Goal: Information Seeking & Learning: Learn about a topic

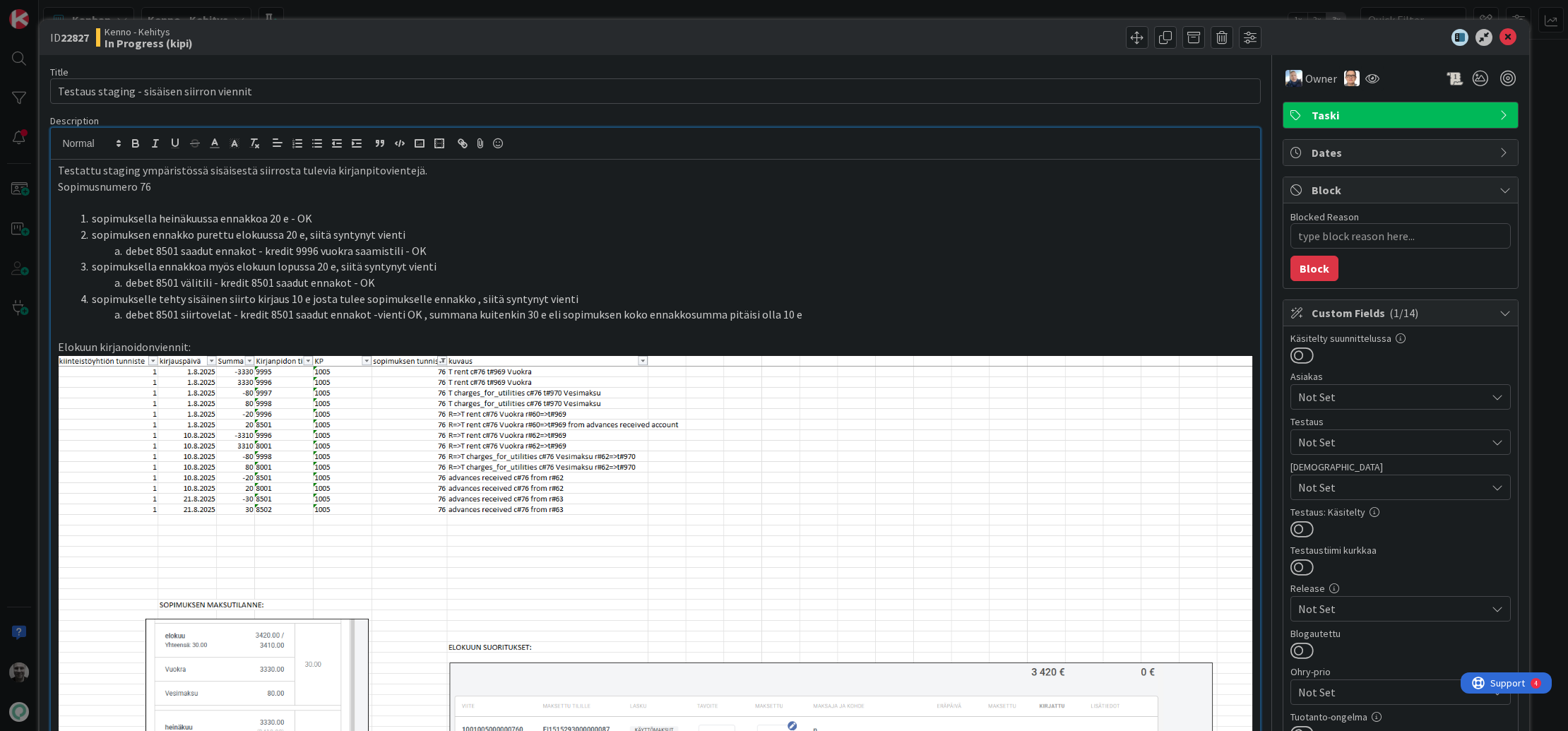
scroll to position [121, 0]
click at [478, 6] on div "ID 22827 [PERSON_NAME] In Progress (kipi) Title 42 / 128 Testaus staging - sisä…" at bounding box center [784, 365] width 1568 height 731
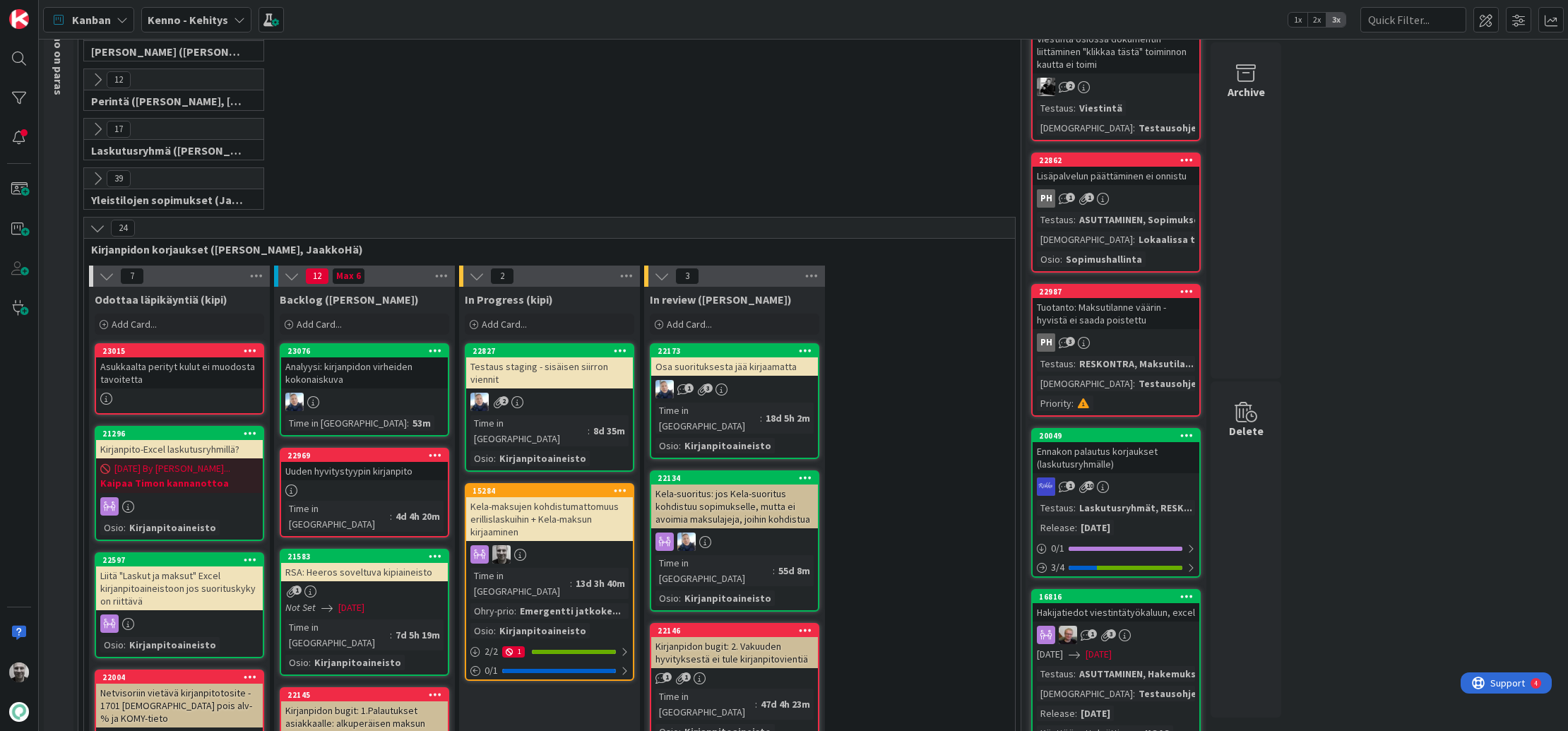
click at [540, 498] on div "Kela-maksujen kohdistumattomuus erillislaskuihin + Kela-maksun kirjaaminen" at bounding box center [549, 520] width 166 height 44
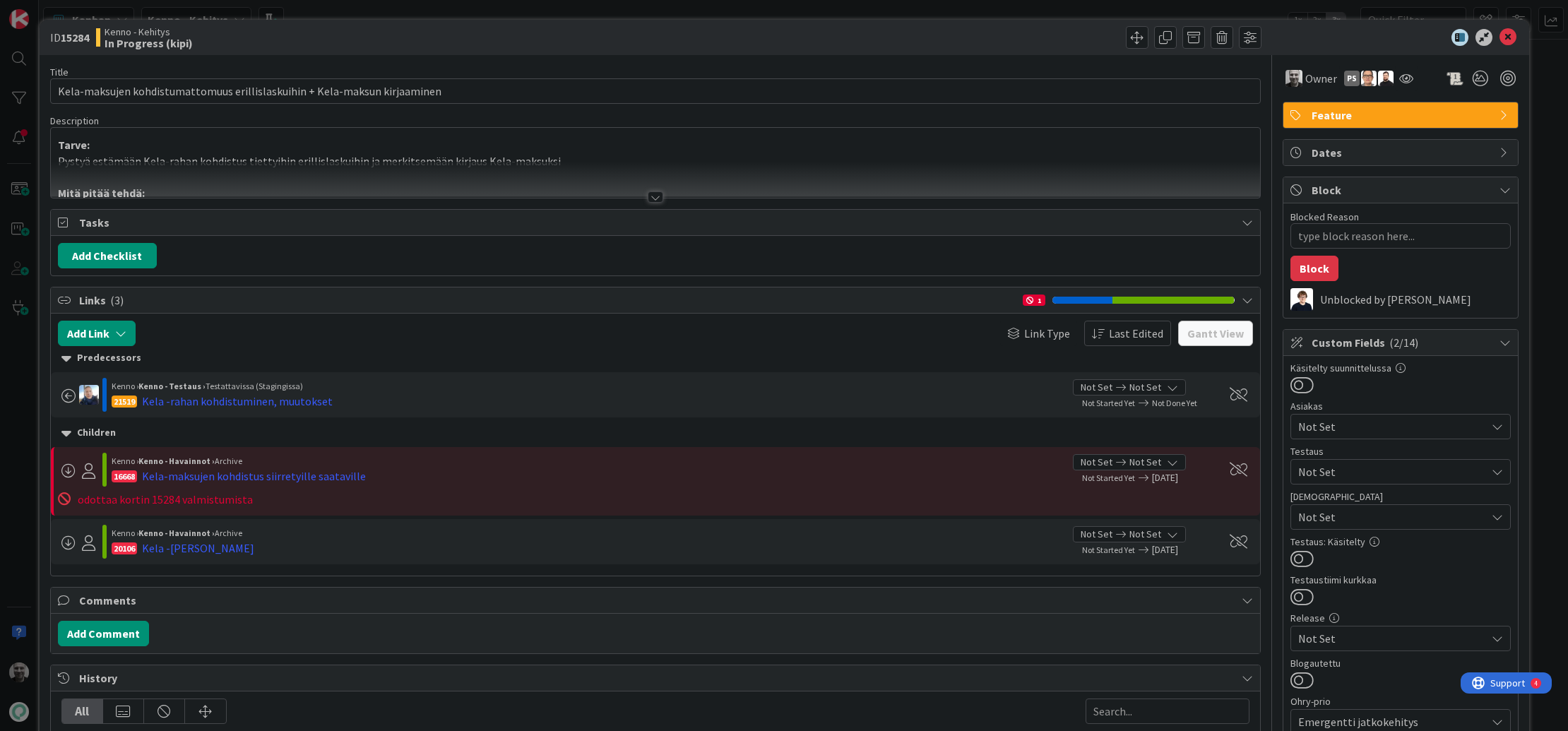
type textarea "x"
click at [650, 200] on div at bounding box center [655, 197] width 15 height 11
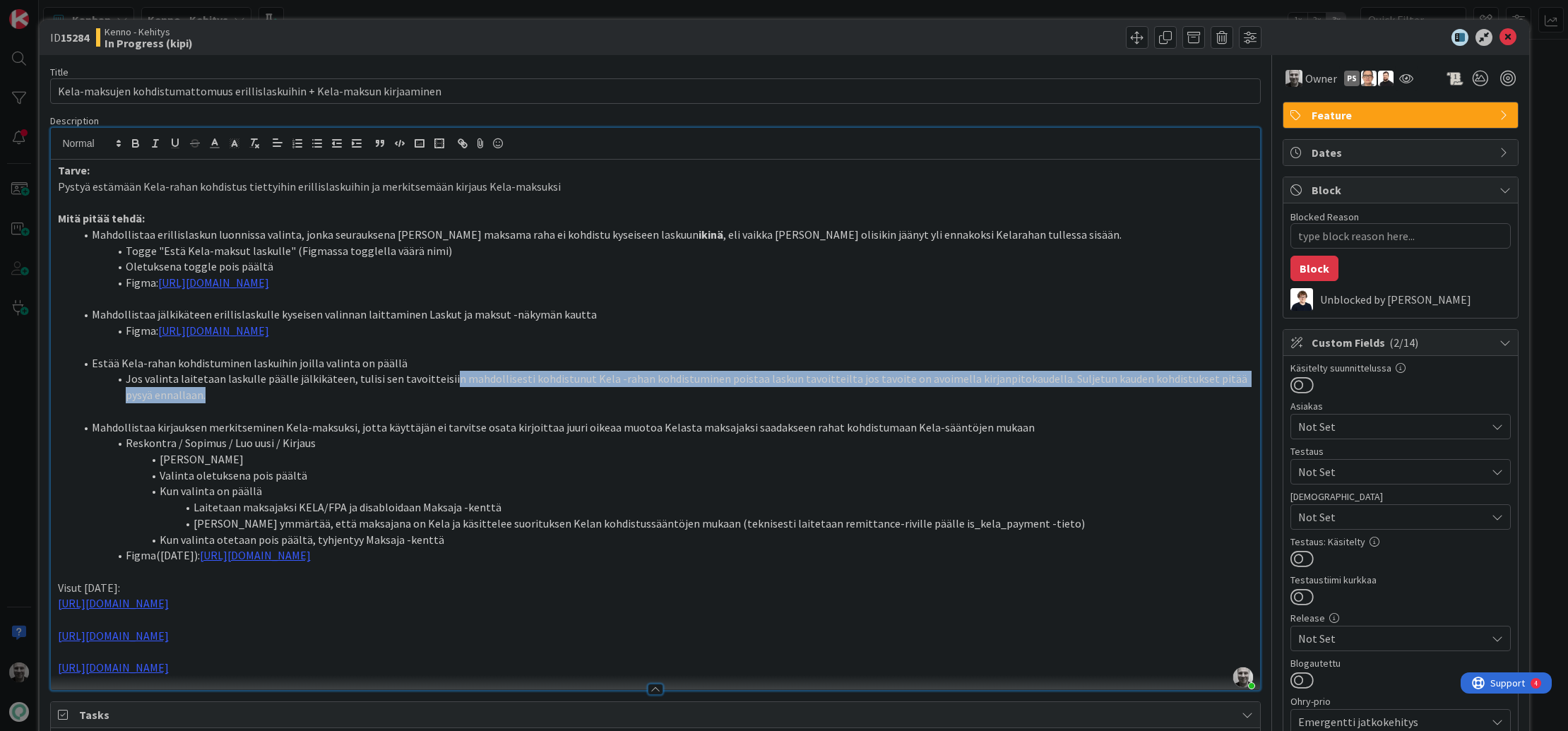
drag, startPoint x: 443, startPoint y: 377, endPoint x: 509, endPoint y: 390, distance: 67.3
click at [510, 390] on li "Jos valinta laitetaan laskulle päälle jälkikäteen, tulisi sen tavoitteisiin mah…" at bounding box center [664, 386] width 1178 height 31
click at [509, 391] on li "Jos valinta laitetaan laskulle päälle jälkikäteen, tulisi sen tavoitteisiin mah…" at bounding box center [664, 386] width 1178 height 31
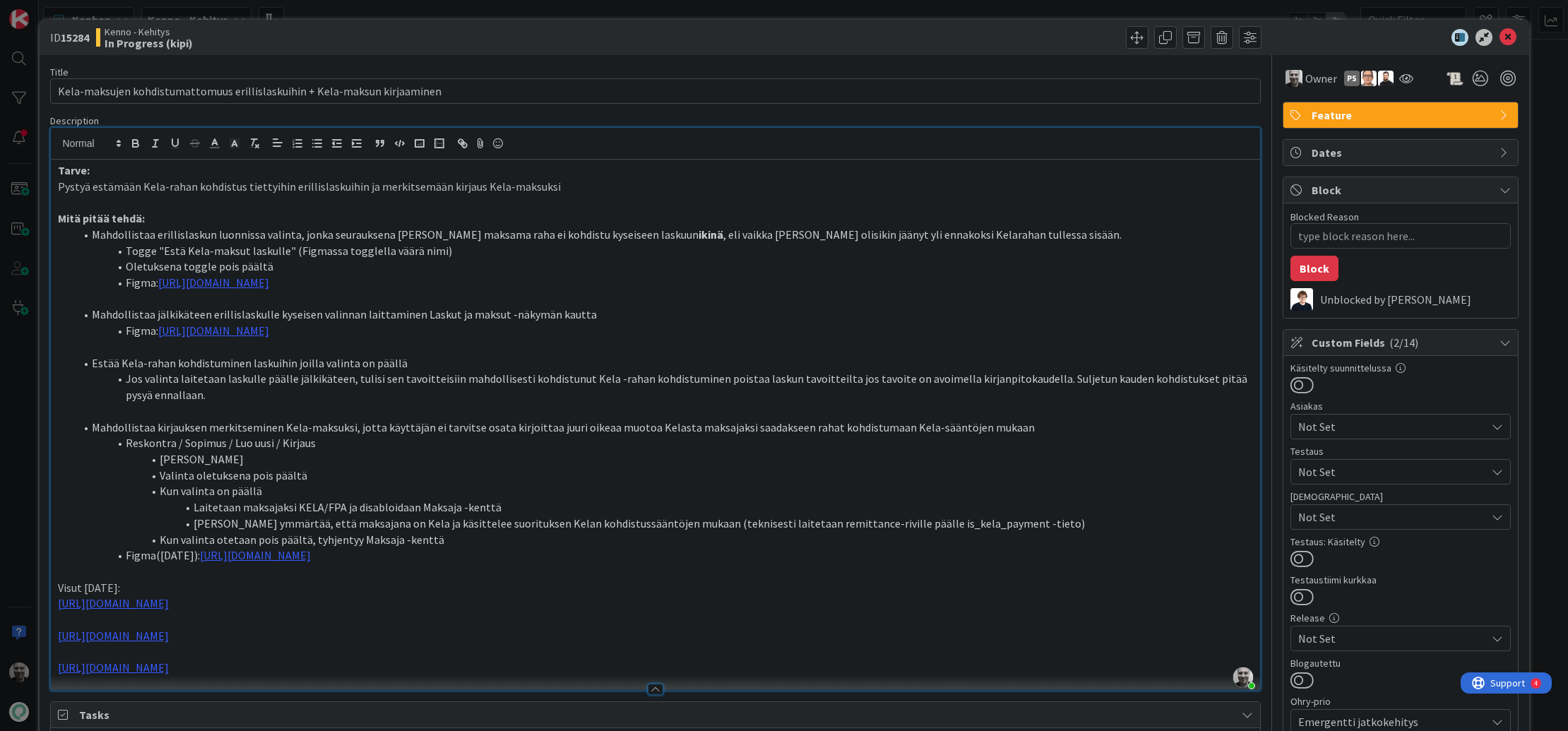
click at [514, 391] on li "Jos valinta laitetaan laskulle päälle jälkikäteen, tulisi sen tavoitteisiin mah…" at bounding box center [664, 386] width 1178 height 31
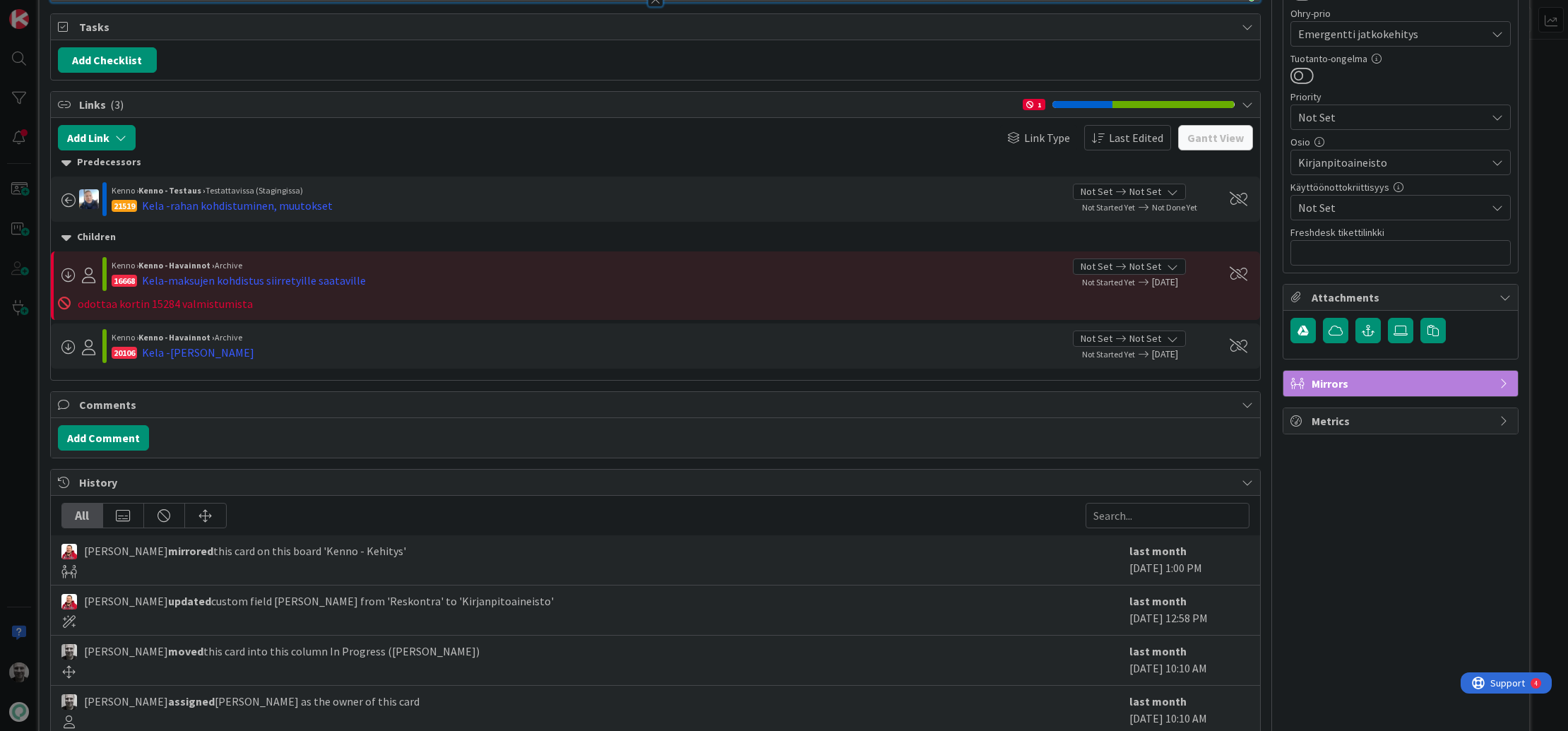
scroll to position [801, 0]
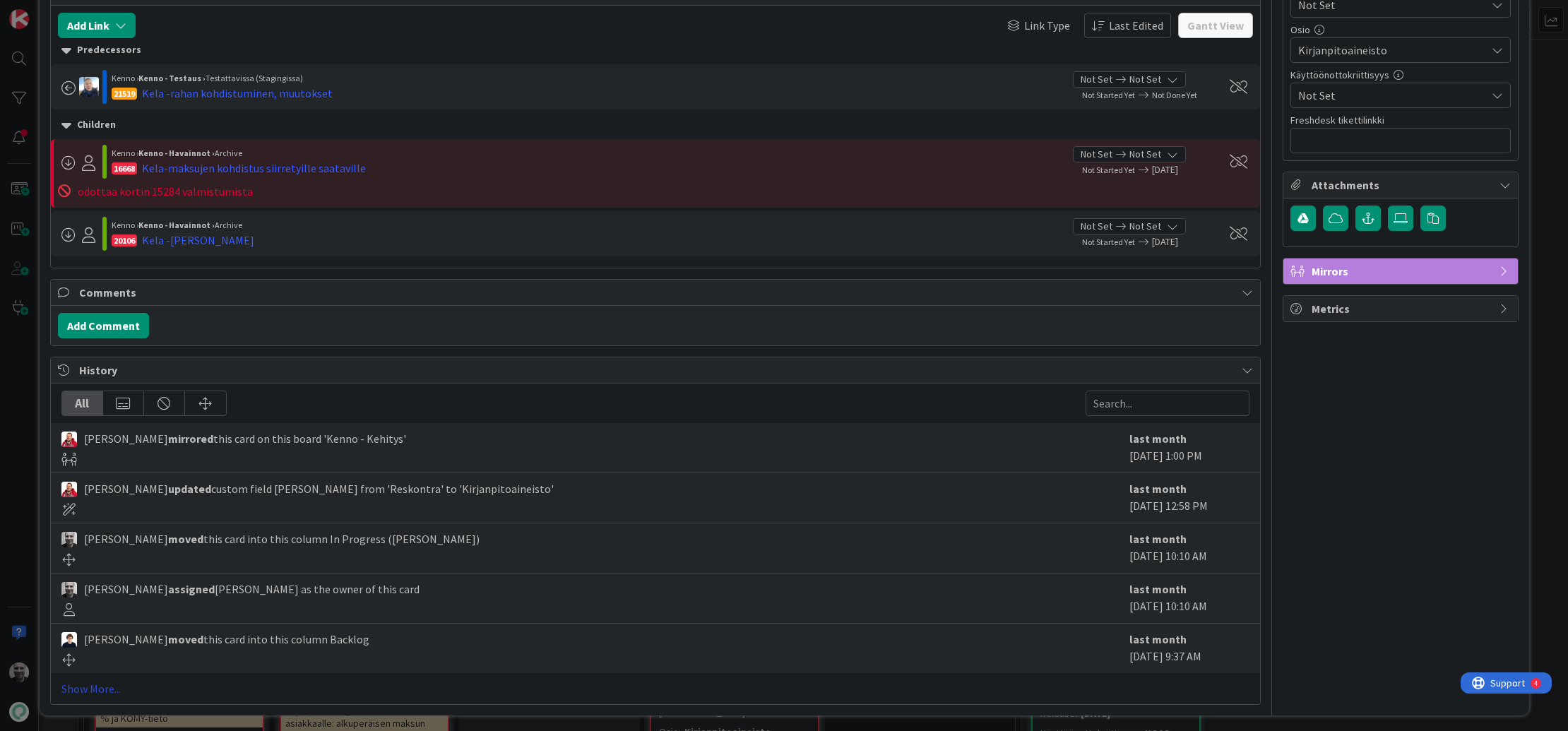
click at [104, 688] on link "Show More..." at bounding box center [655, 689] width 1188 height 17
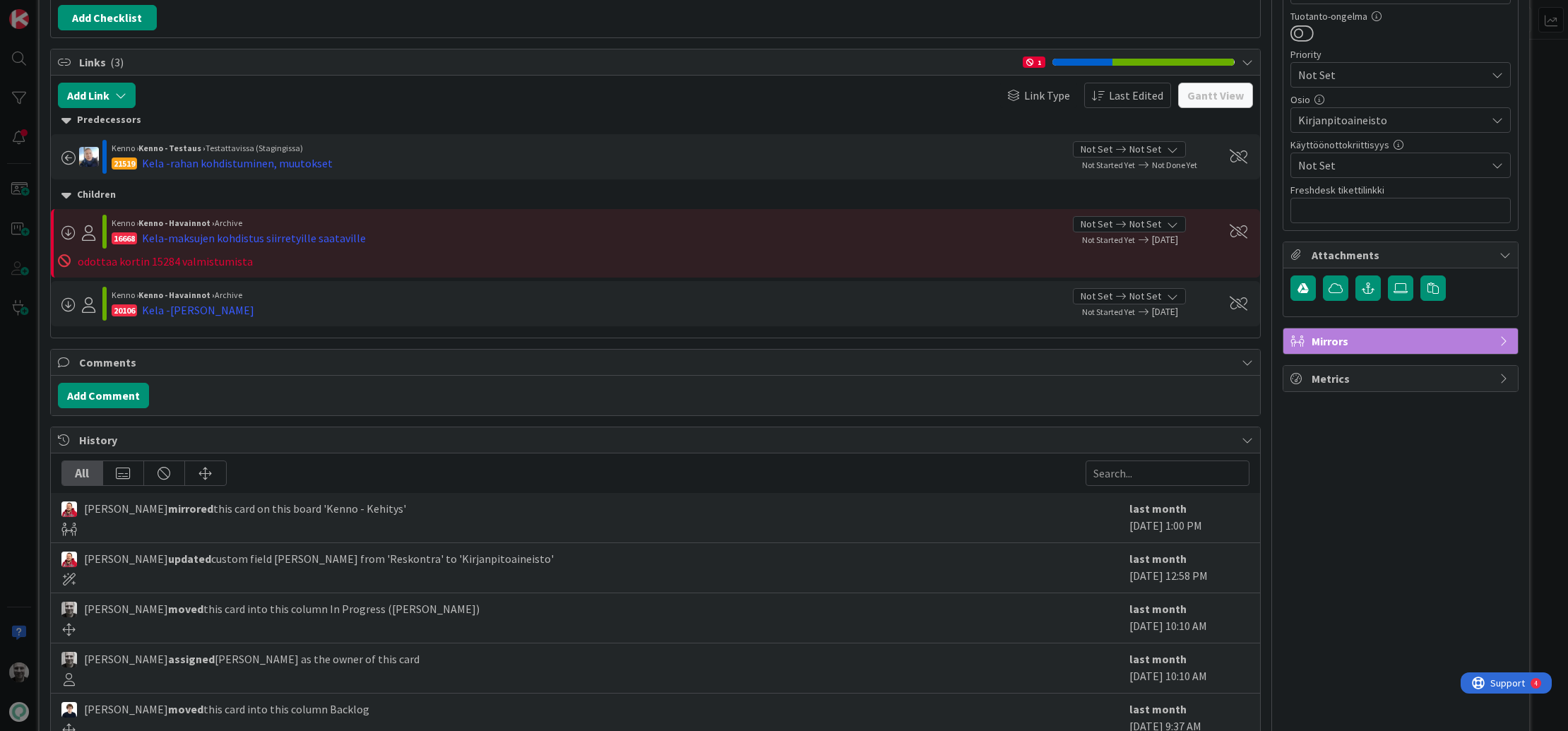
scroll to position [0, 0]
